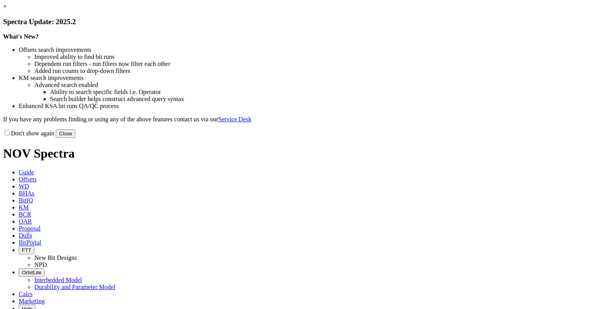
click at [7, 10] on link "×" at bounding box center [5, 6] width 4 height 7
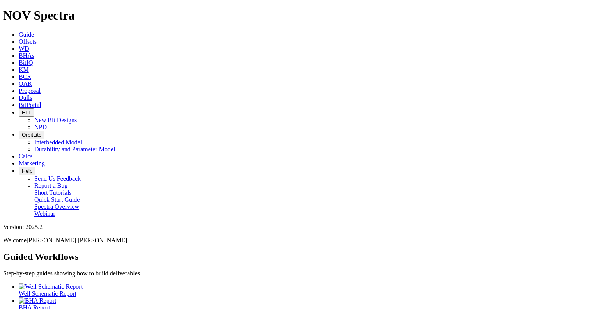
click at [29, 66] on span "KM" at bounding box center [24, 69] width 10 height 7
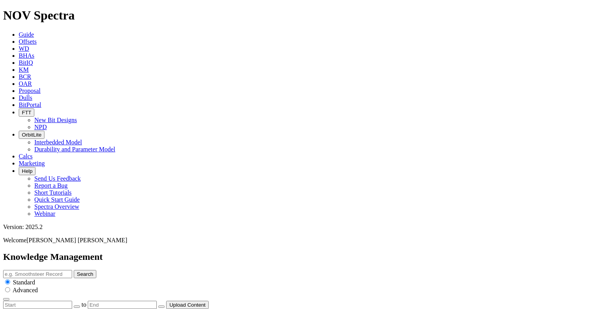
click at [72, 270] on input "text" at bounding box center [37, 274] width 69 height 8
paste input "EagleEye"
type input "EagleEye"
click at [74, 270] on button "Search" at bounding box center [85, 274] width 23 height 8
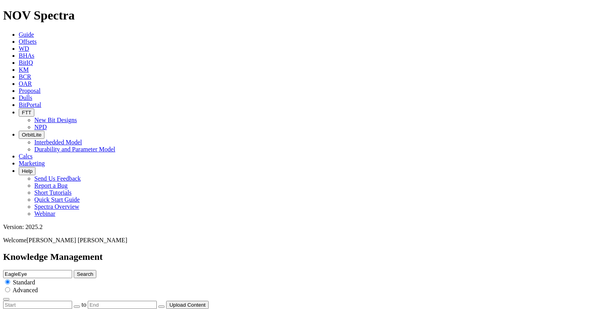
drag, startPoint x: 482, startPoint y: 150, endPoint x: 506, endPoint y: 160, distance: 25.8
drag, startPoint x: 506, startPoint y: 160, endPoint x: 475, endPoint y: 183, distance: 38.4
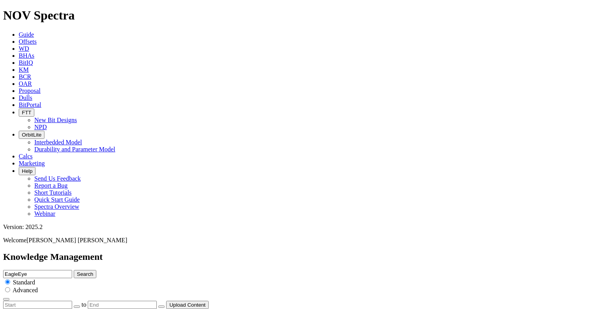
drag, startPoint x: 226, startPoint y: 35, endPoint x: 65, endPoint y: 48, distance: 162.2
click at [65, 251] on div "Knowledge Management EagleEye Search Standard Advanced to Upload Content" at bounding box center [299, 279] width 592 height 57
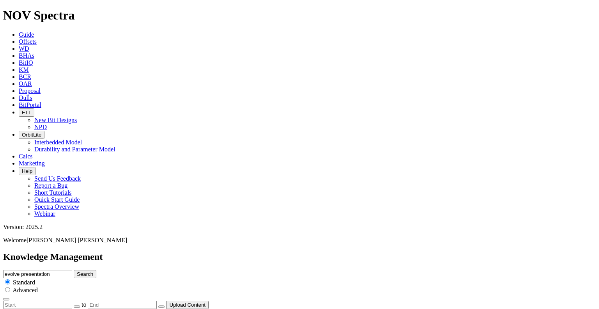
type input "evolve presentation"
click at [74, 270] on button "Search" at bounding box center [85, 274] width 23 height 8
